Goal: Task Accomplishment & Management: Use online tool/utility

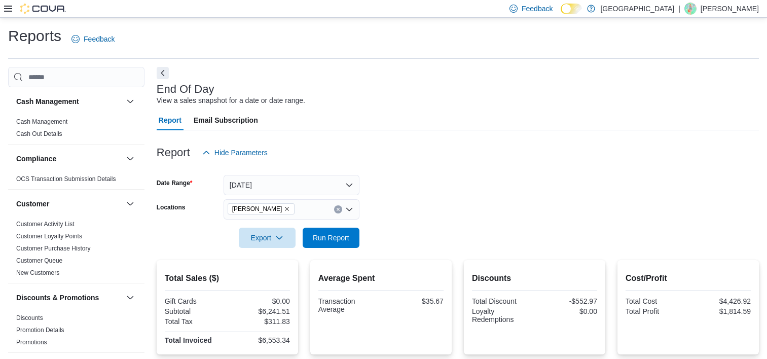
scroll to position [114, 0]
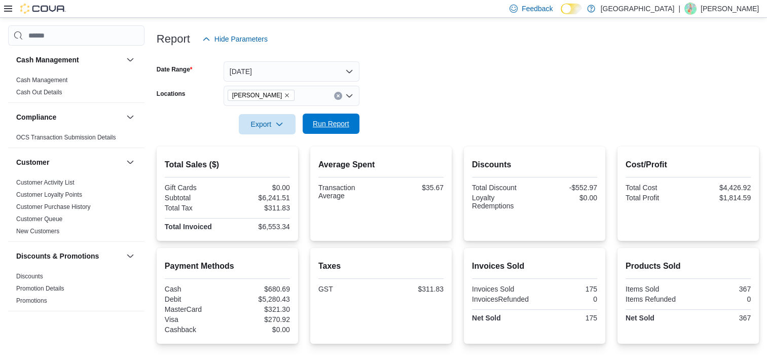
click at [338, 116] on span "Run Report" at bounding box center [331, 124] width 45 height 20
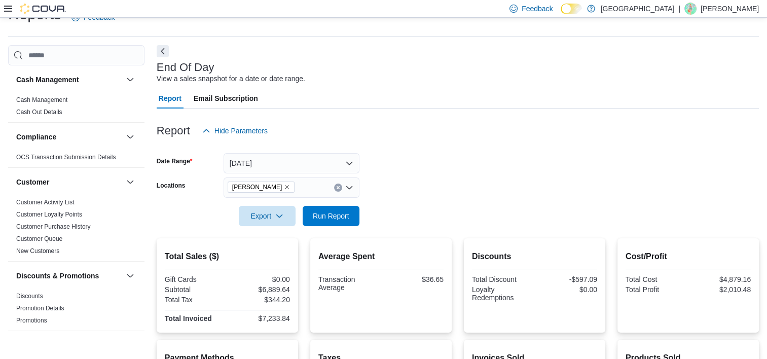
scroll to position [12, 0]
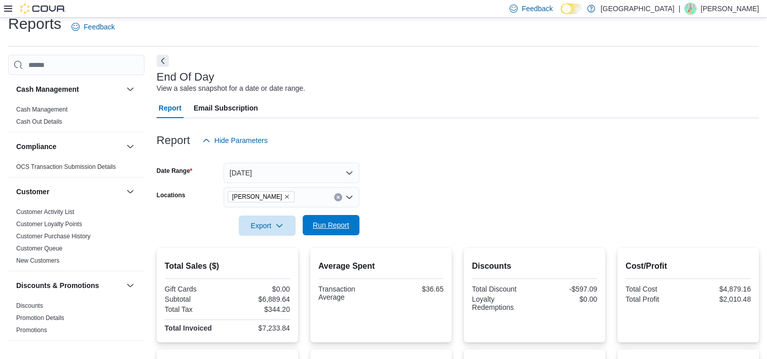
click at [328, 232] on span "Run Report" at bounding box center [331, 225] width 45 height 20
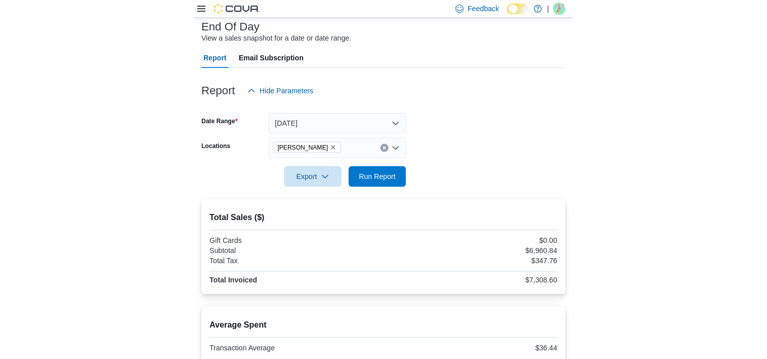
scroll to position [0, 0]
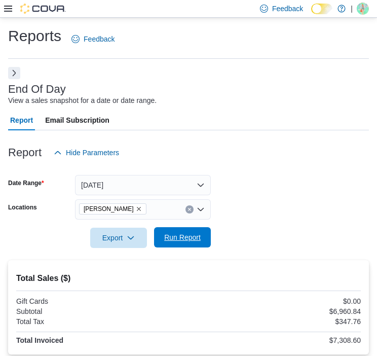
click at [177, 234] on span "Run Report" at bounding box center [182, 237] width 37 height 10
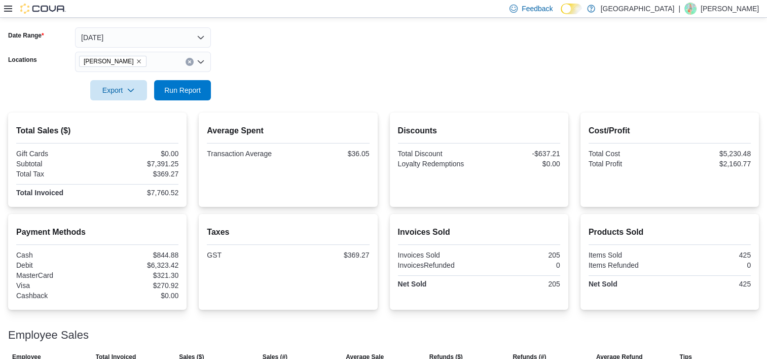
scroll to position [152, 0]
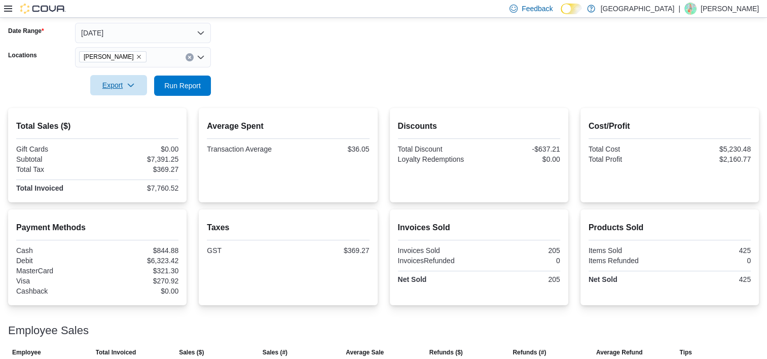
click at [131, 86] on icon "button" at bounding box center [131, 85] width 8 height 8
click at [131, 126] on span "Export to Pdf" at bounding box center [120, 126] width 46 height 8
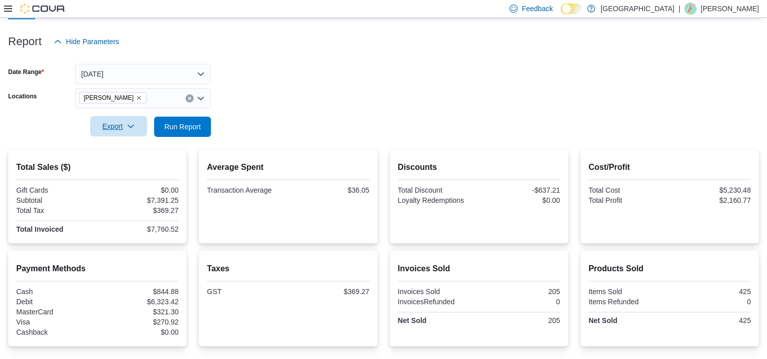
scroll to position [114, 0]
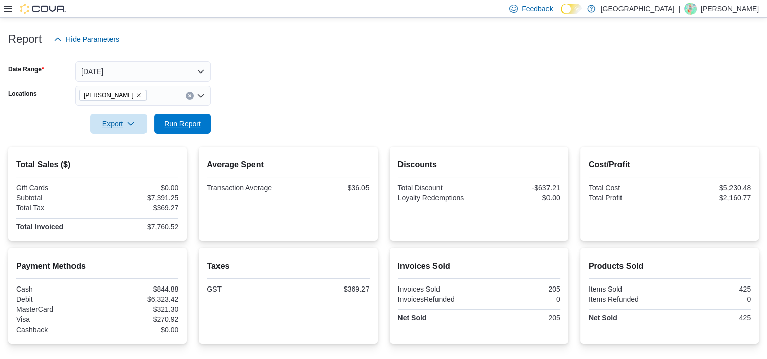
click at [186, 122] on span "Run Report" at bounding box center [182, 124] width 37 height 10
